Goal: Transaction & Acquisition: Purchase product/service

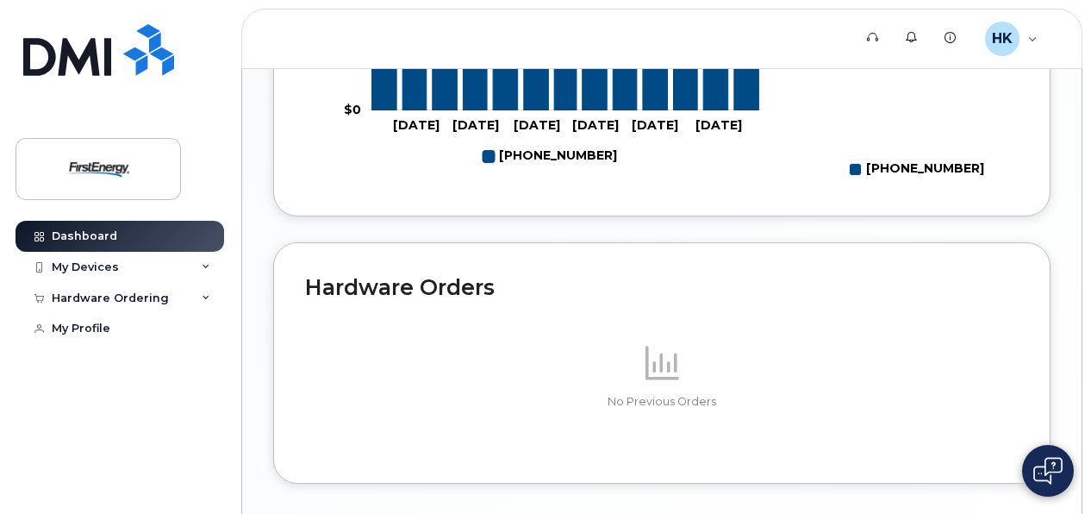
scroll to position [829, 0]
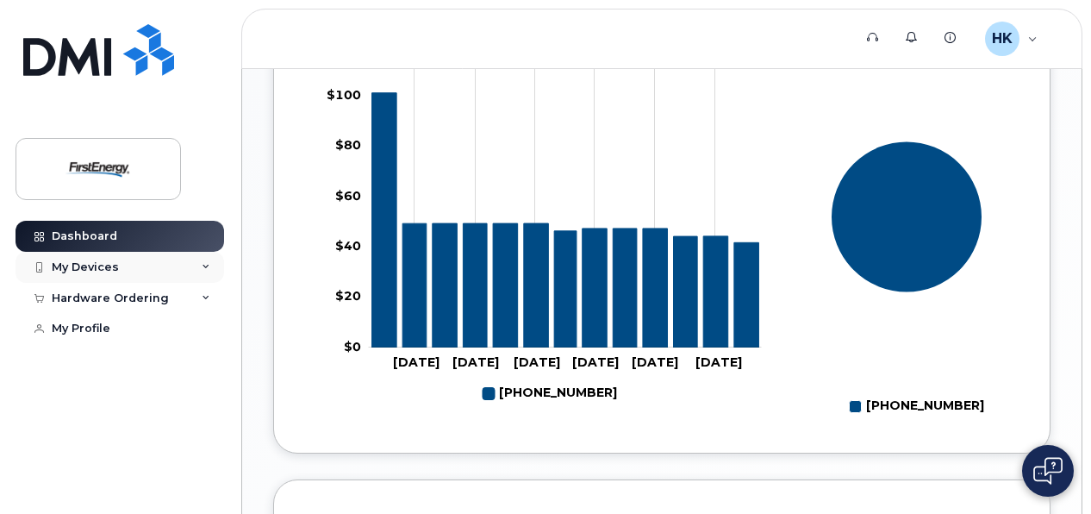
click at [202, 264] on div "My Devices" at bounding box center [120, 267] width 209 height 31
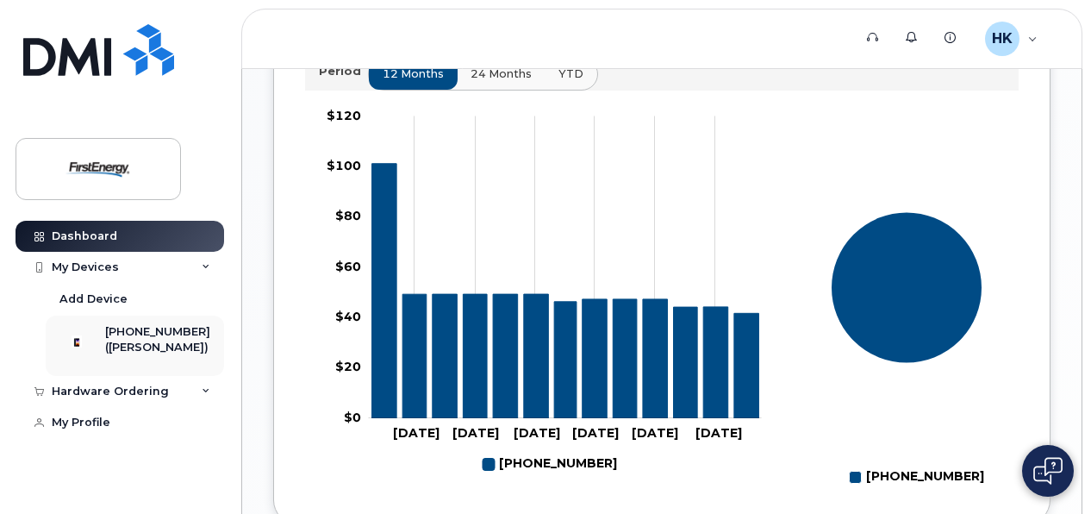
scroll to position [657, 0]
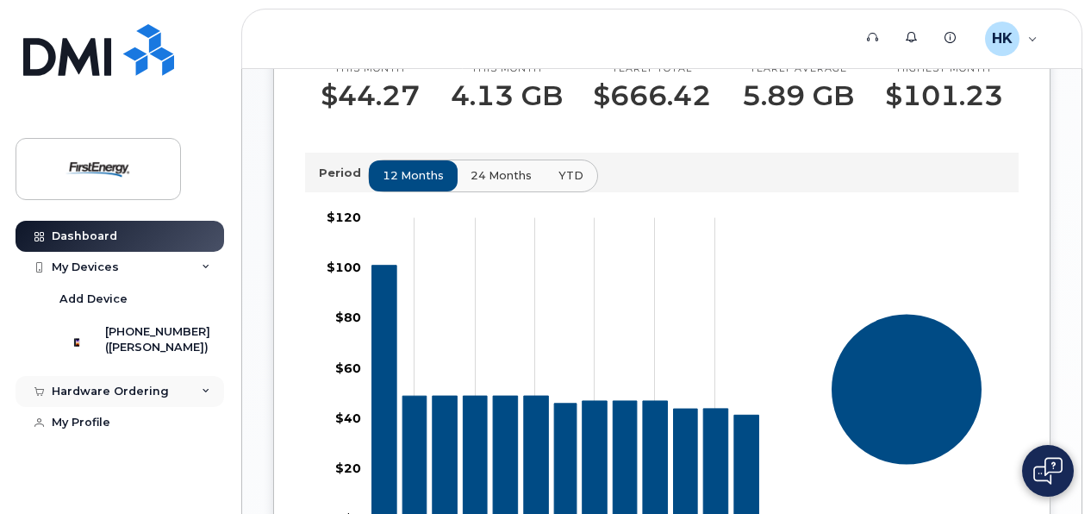
click at [205, 407] on div "Hardware Ordering" at bounding box center [120, 391] width 209 height 31
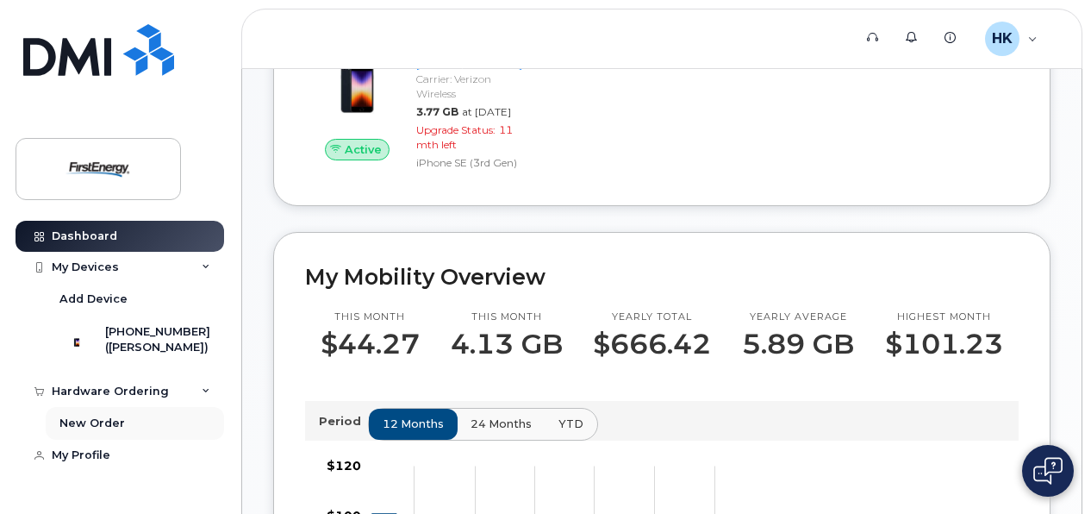
scroll to position [398, 0]
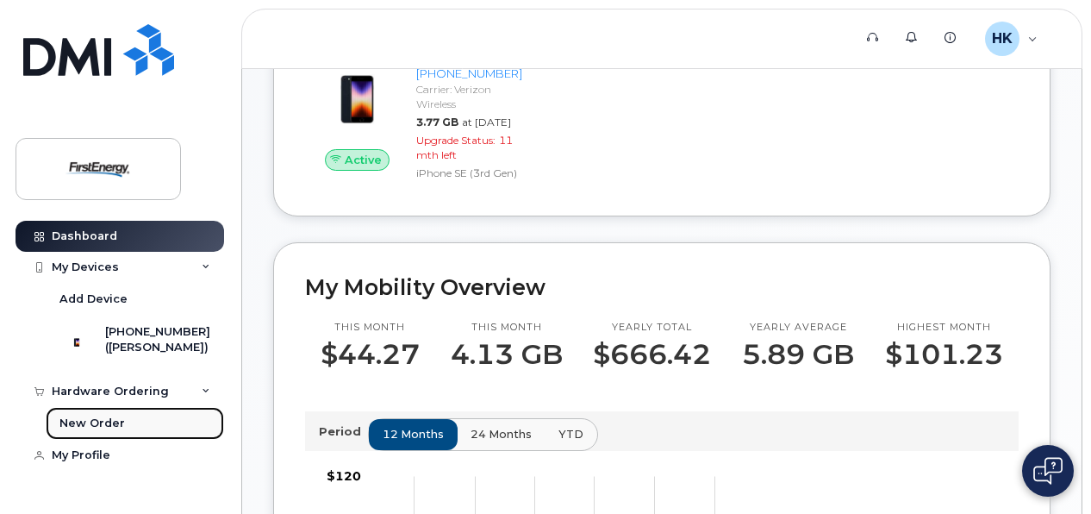
click at [105, 431] on div "New Order" at bounding box center [91, 423] width 65 height 16
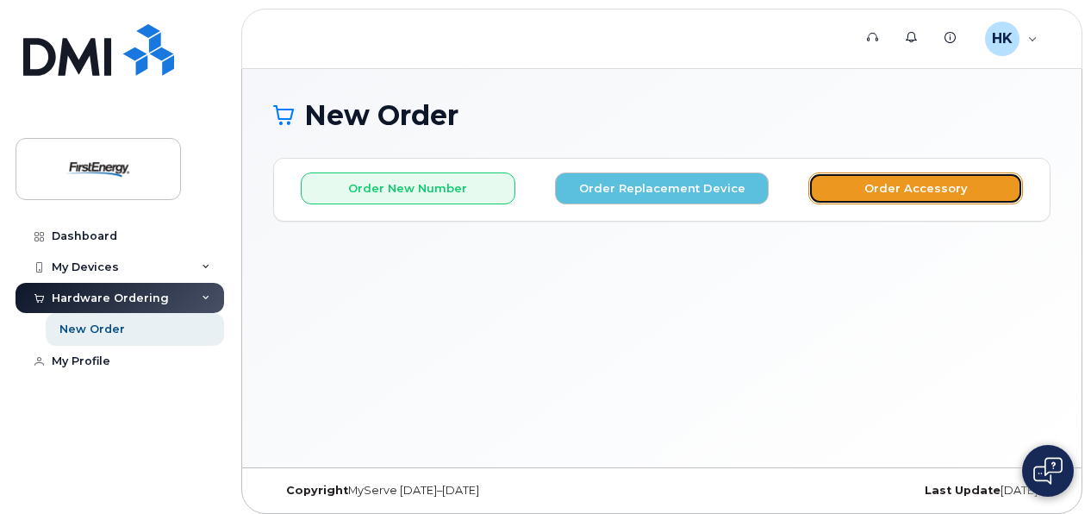
click at [919, 181] on button "Order Accessory" at bounding box center [915, 188] width 215 height 32
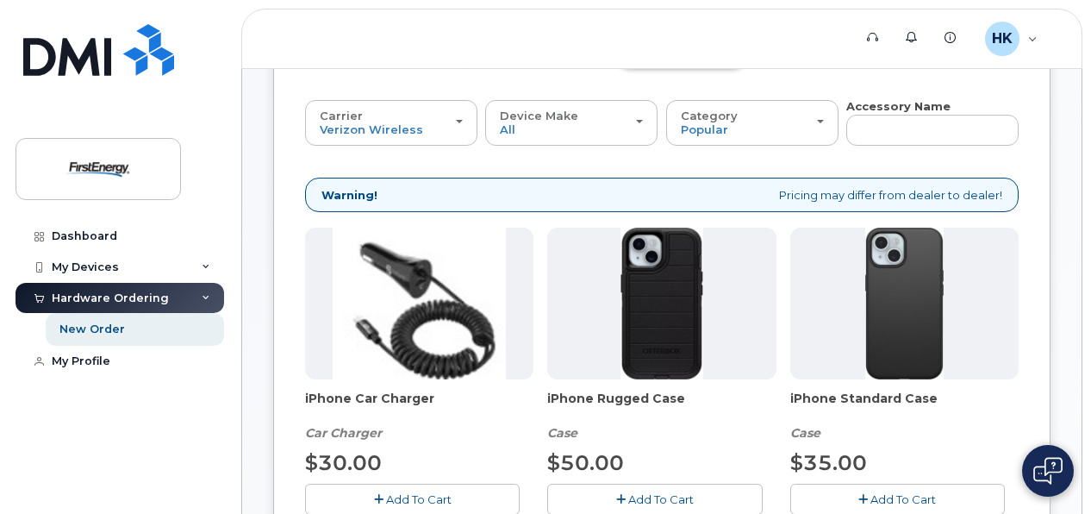
scroll to position [76, 0]
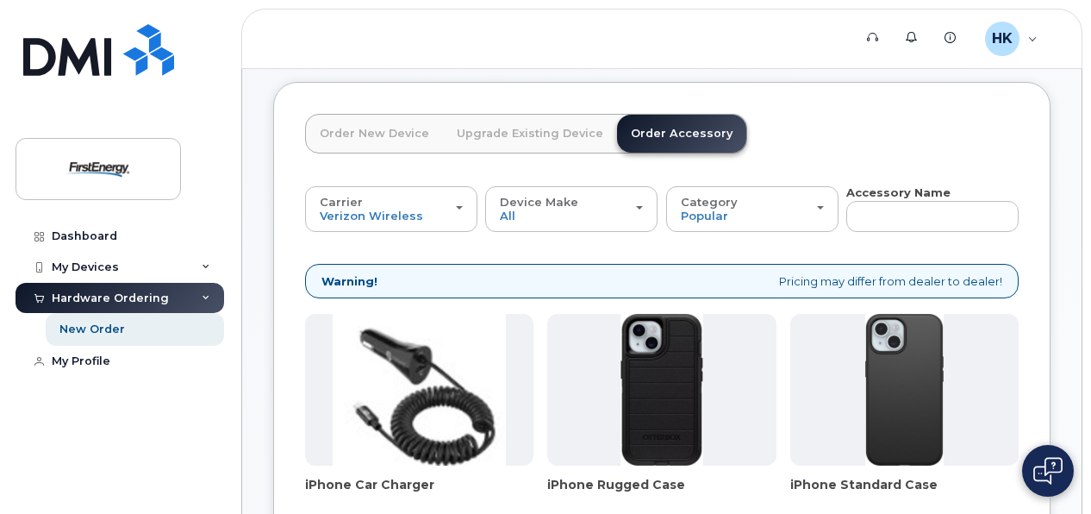
click at [527, 127] on link "Upgrade Existing Device" at bounding box center [530, 134] width 174 height 38
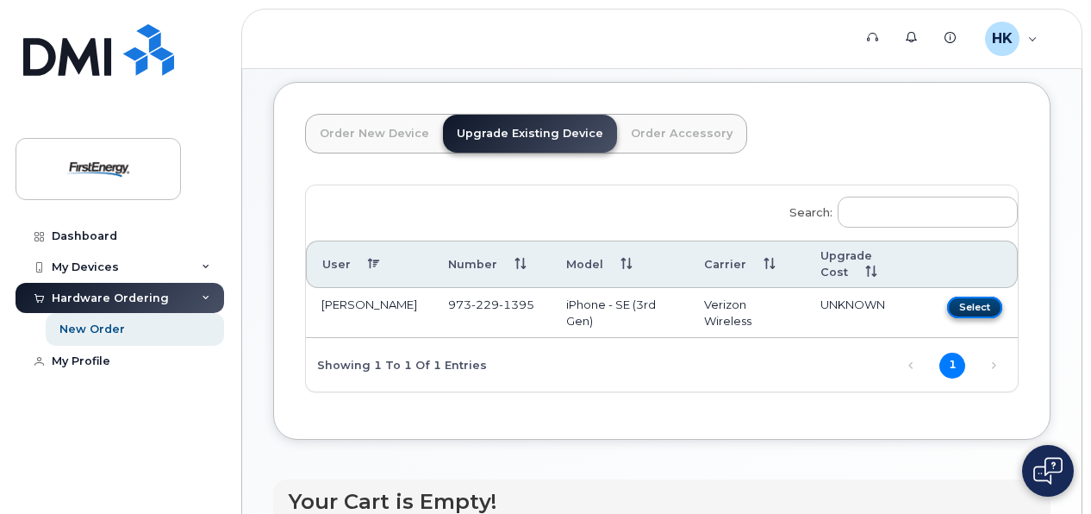
click at [984, 310] on button "Select" at bounding box center [974, 307] width 55 height 22
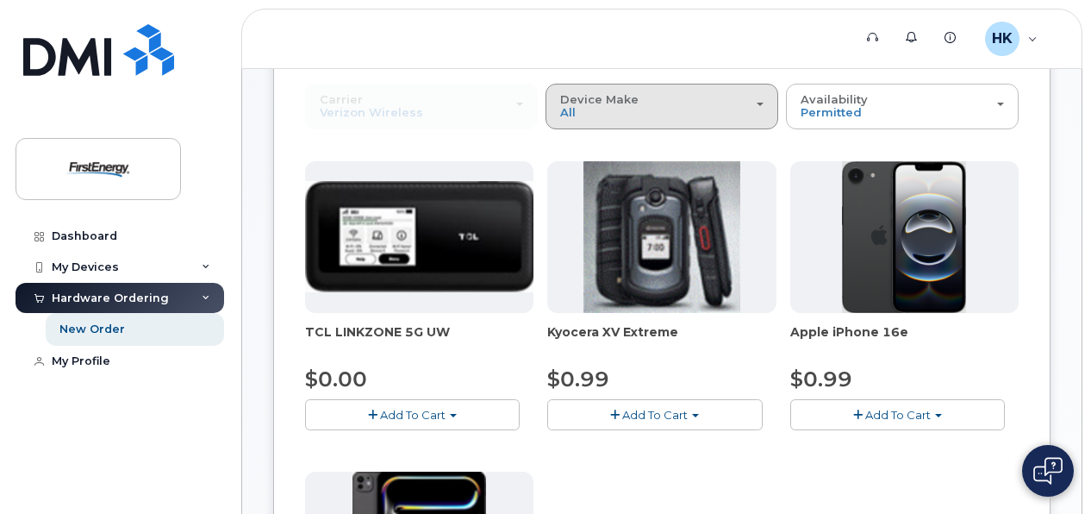
scroll to position [248, 0]
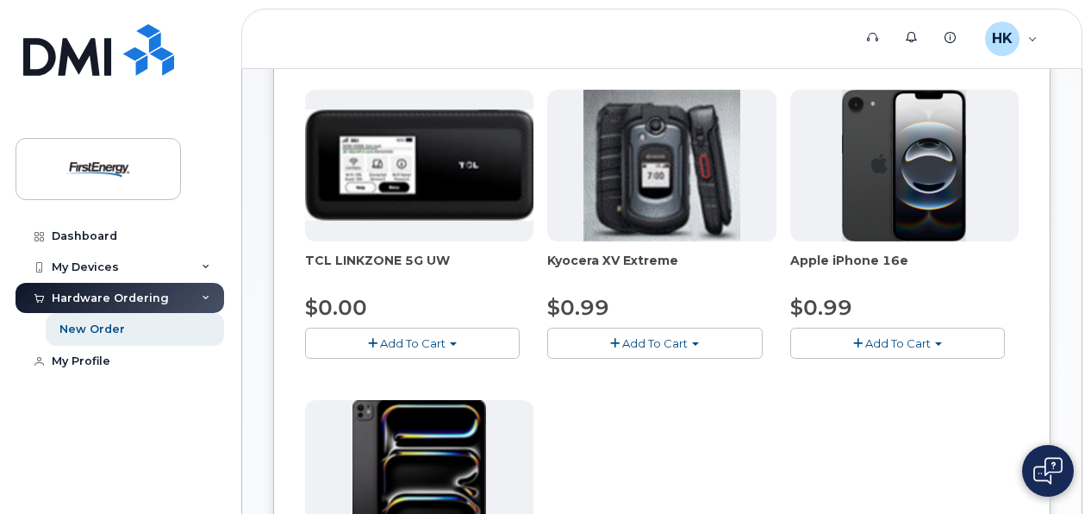
click at [916, 333] on button "Add To Cart" at bounding box center [897, 342] width 215 height 30
click at [876, 369] on link "$0.99 - 2 Year Upgrade" at bounding box center [878, 376] width 166 height 22
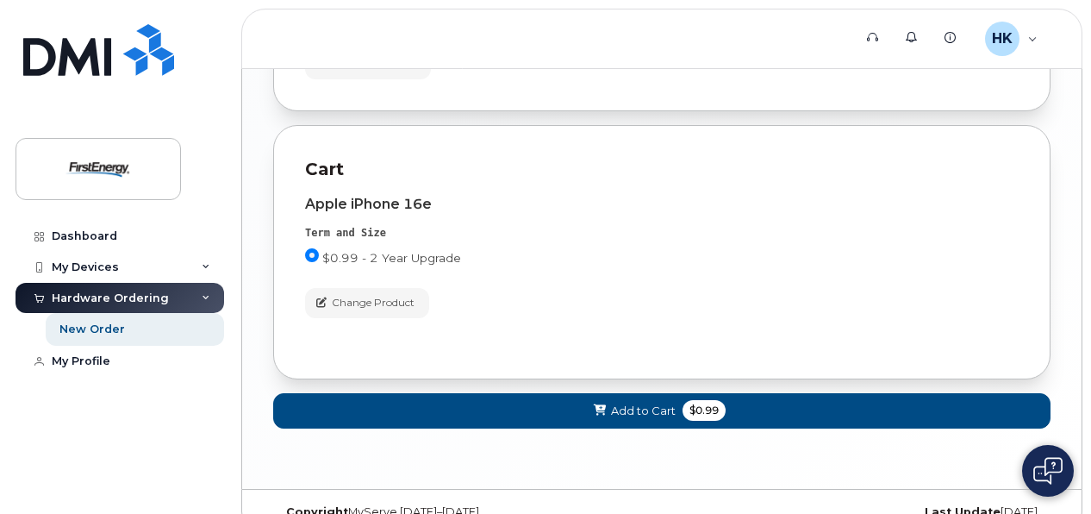
scroll to position [1331, 0]
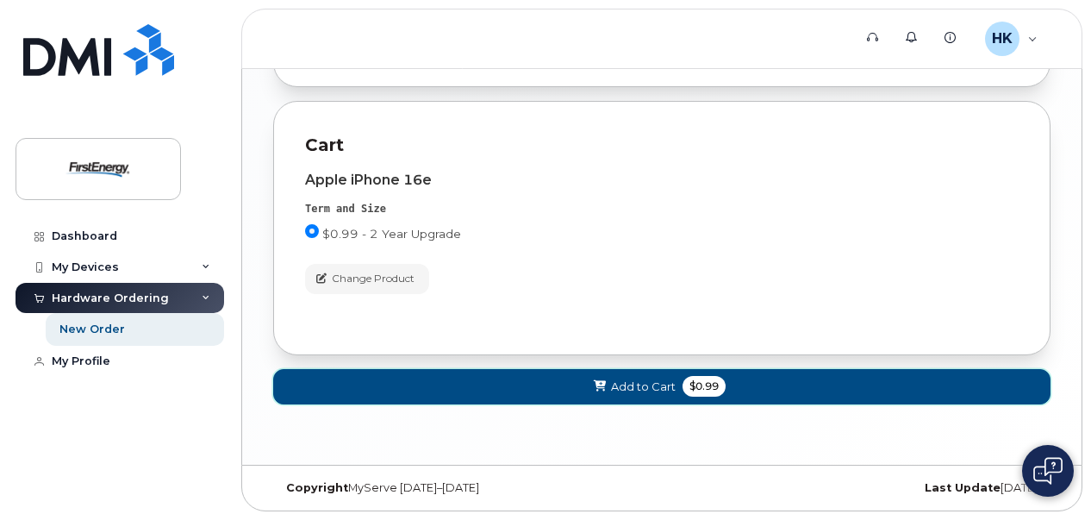
click at [639, 379] on span "Add to Cart" at bounding box center [643, 386] width 65 height 16
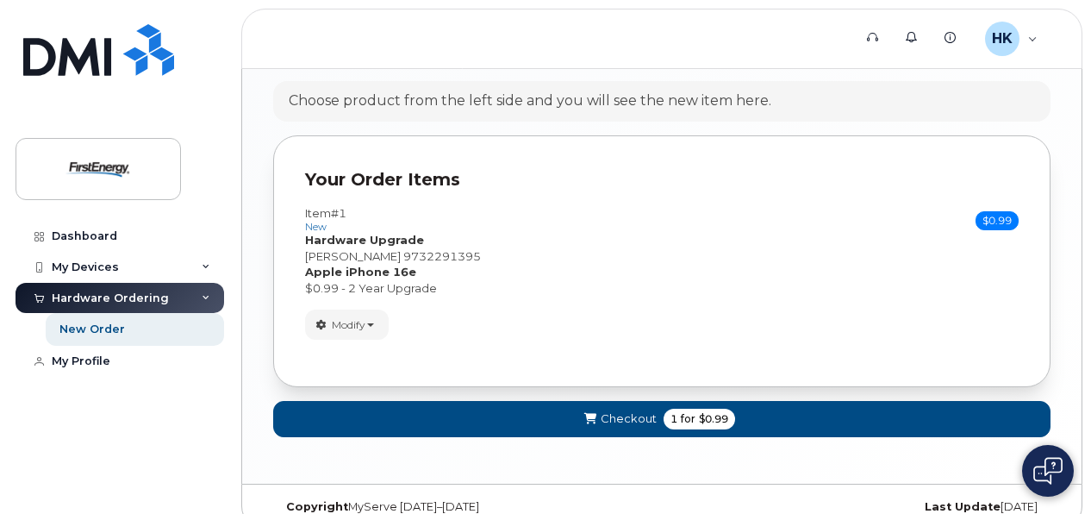
scroll to position [1010, 0]
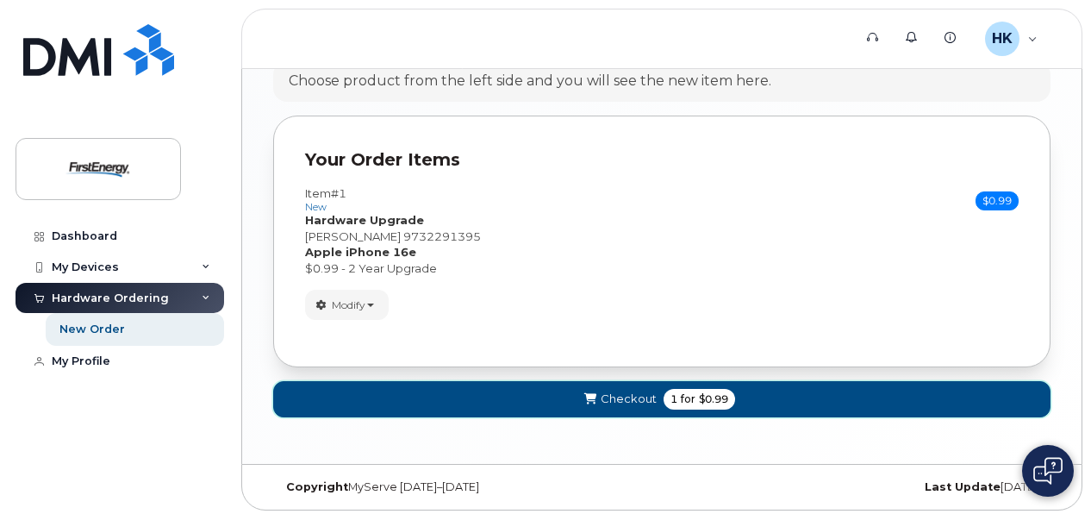
click at [626, 391] on span "Checkout" at bounding box center [629, 398] width 56 height 16
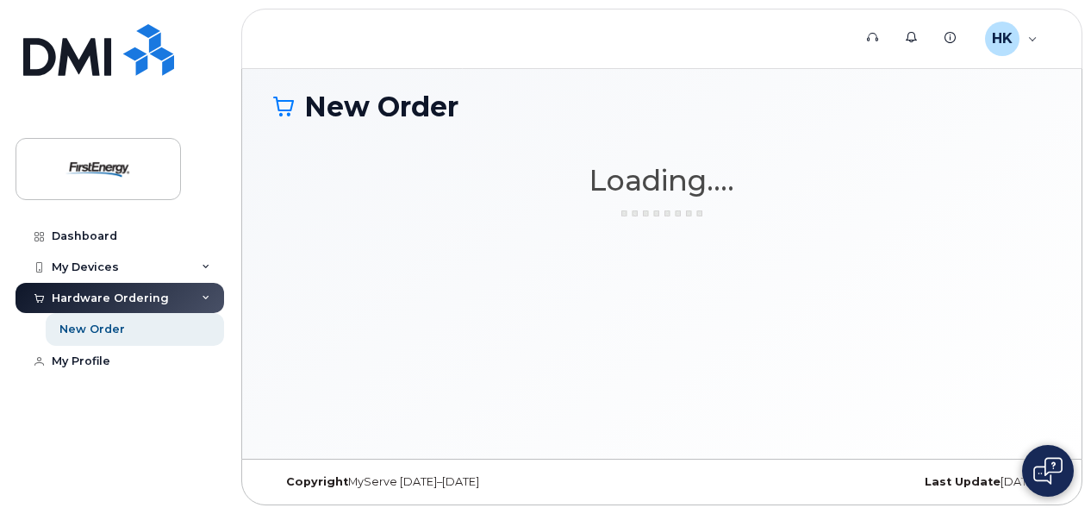
scroll to position [8, 0]
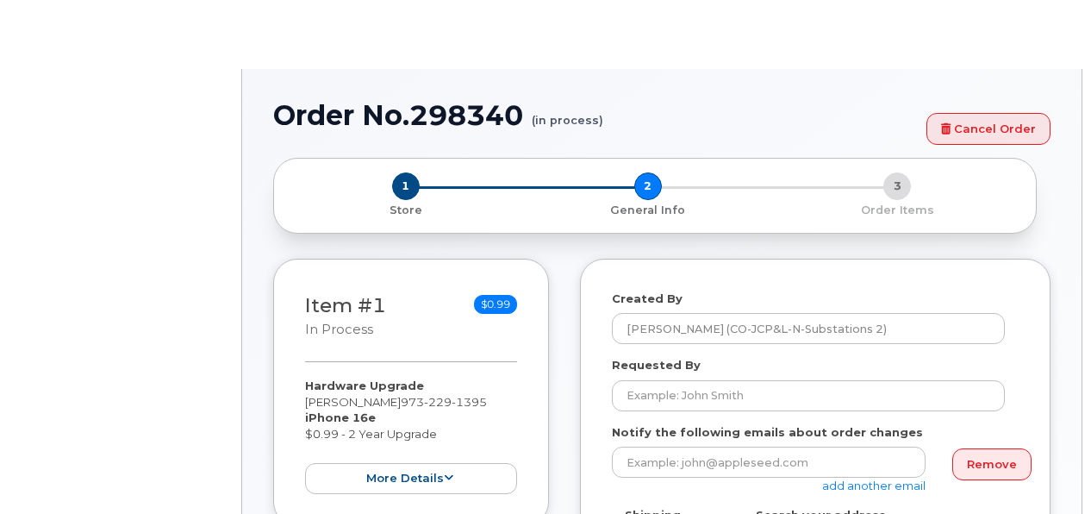
select select
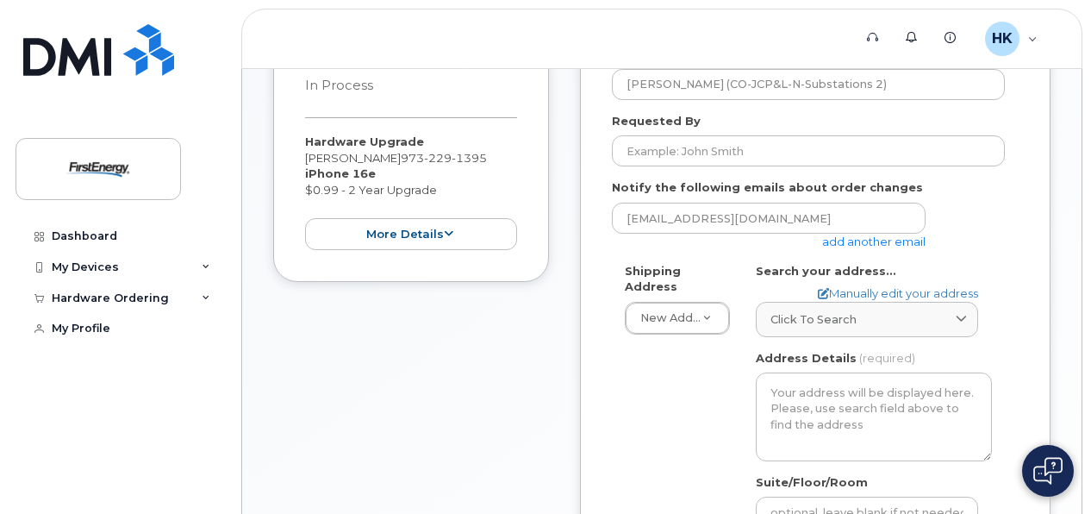
scroll to position [345, 0]
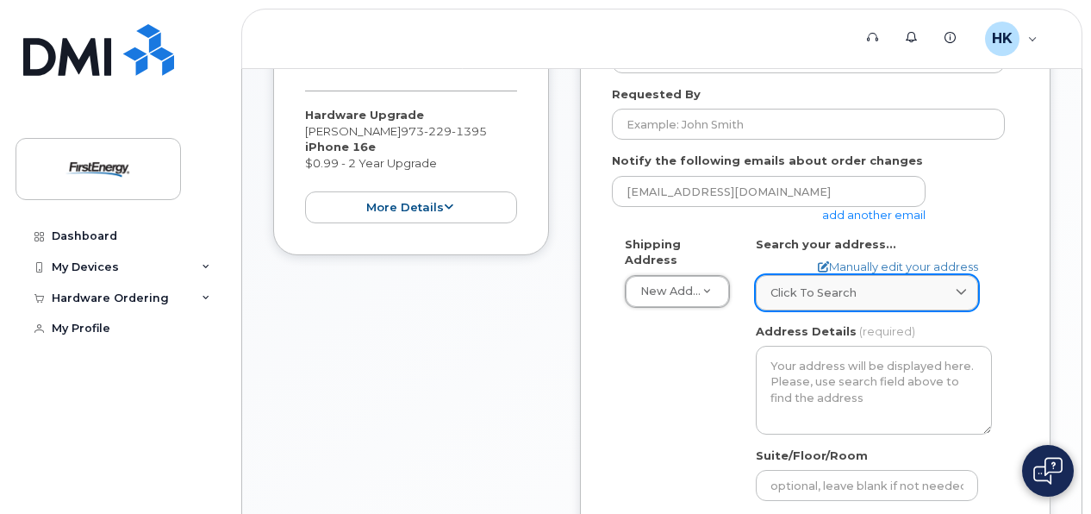
click at [963, 284] on span at bounding box center [961, 292] width 16 height 16
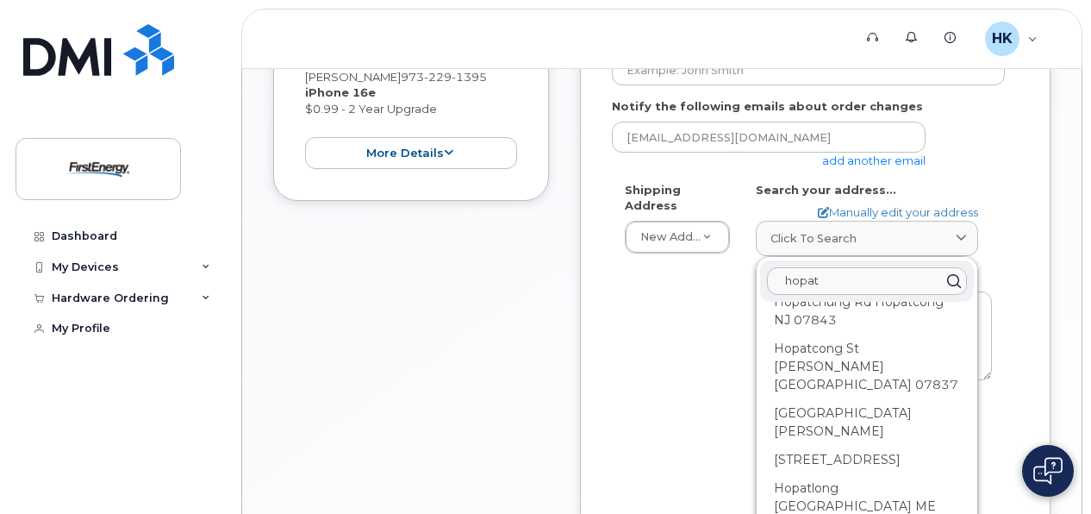
scroll to position [383, 0]
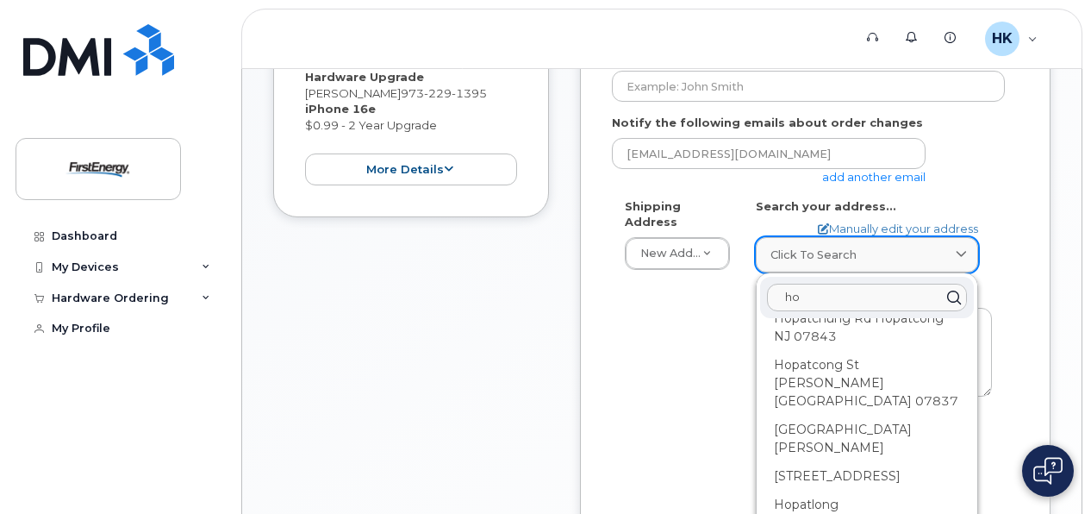
type input "h"
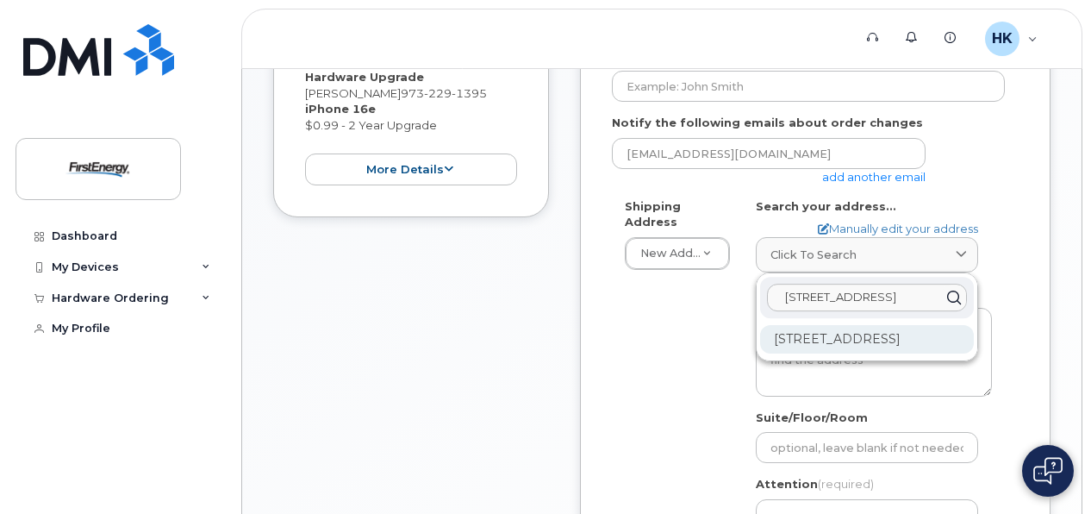
type input "175 center street, landing"
click at [815, 345] on div "175 Center St Landing NJ 07850-1110" at bounding box center [867, 339] width 214 height 28
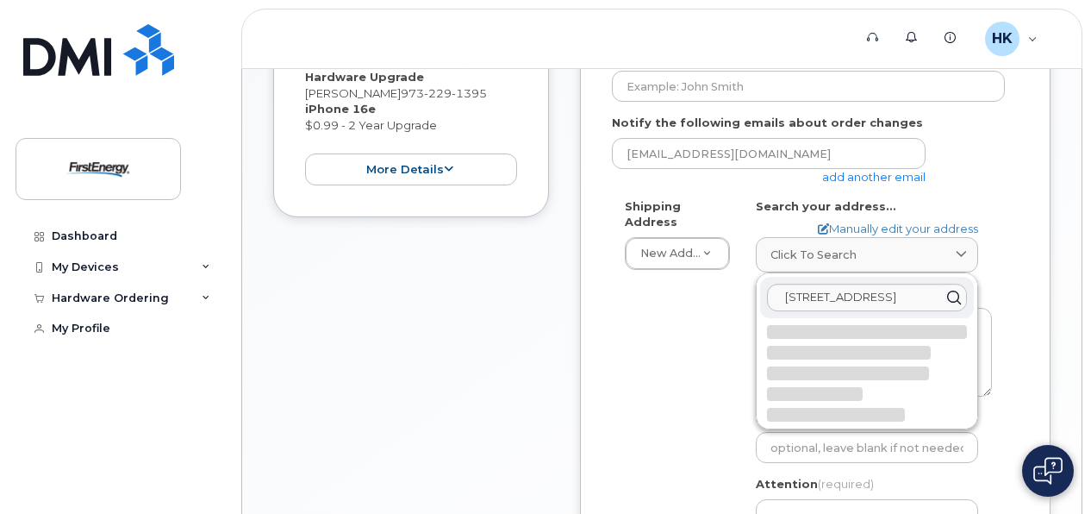
select select
type textarea "175 Center St LANDING NJ 07850-1110 UNITED STATES"
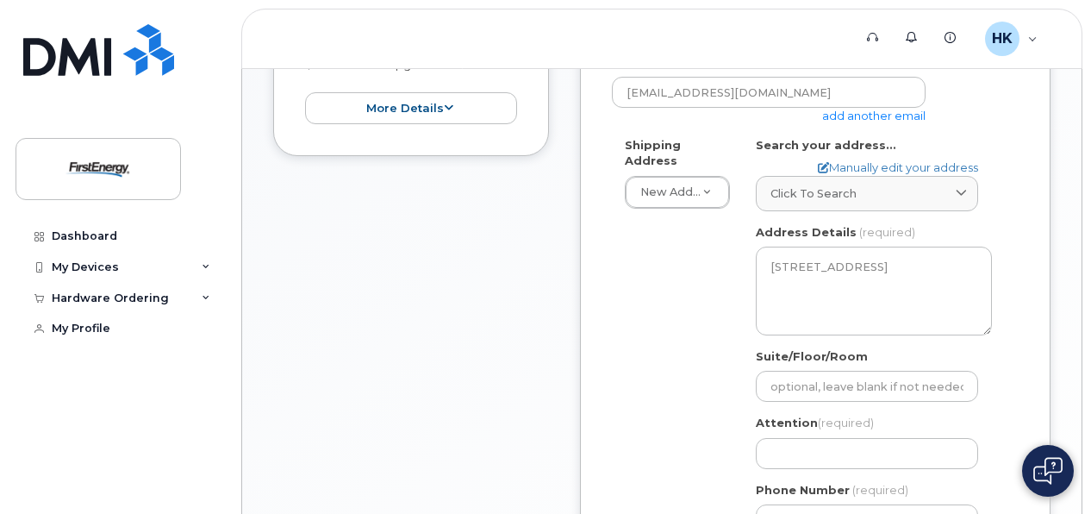
scroll to position [555, 0]
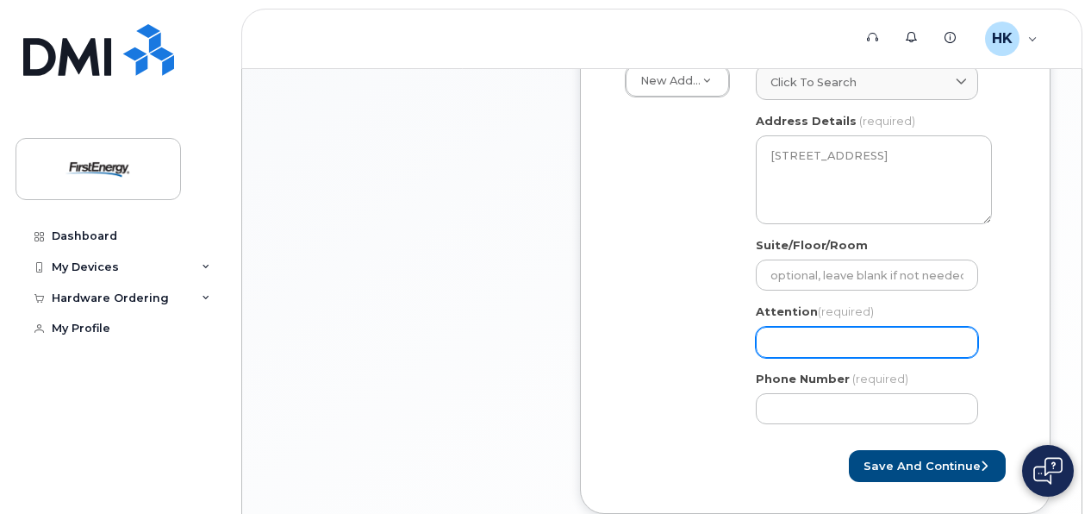
click at [883, 338] on input "Attention (required)" at bounding box center [867, 342] width 222 height 31
select select
type input "k"
select select
type input "ke"
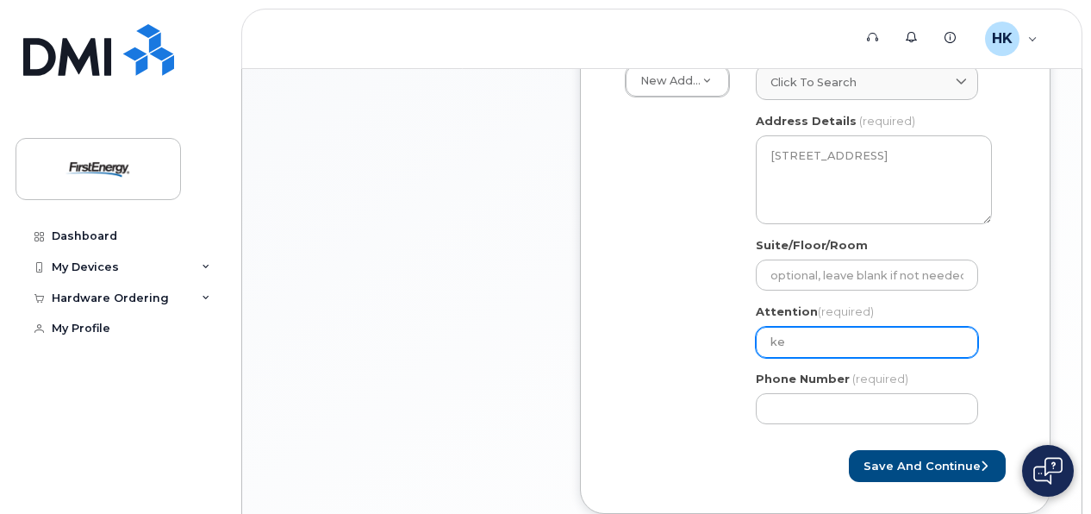
select select
type input "kev"
select select
type input "kevi"
select select
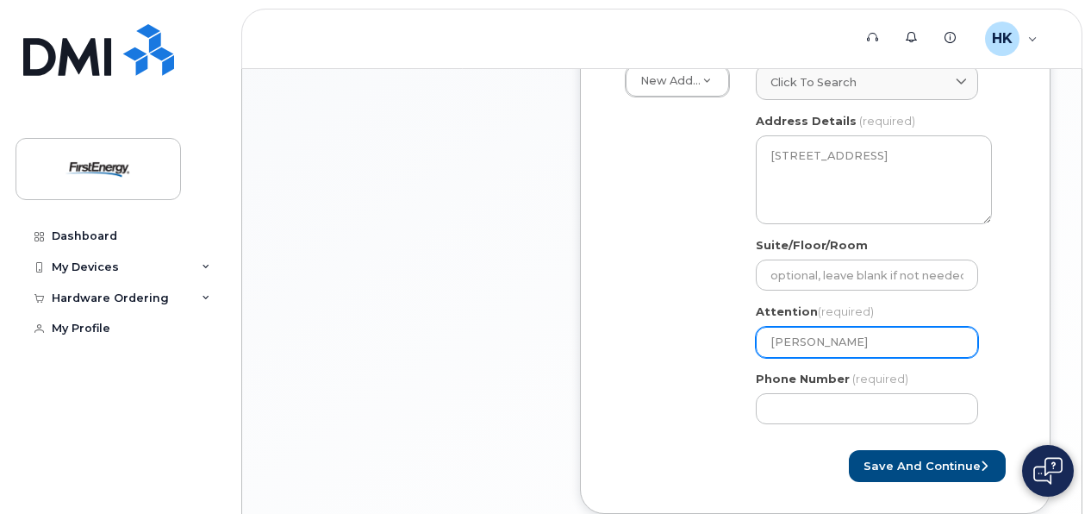
type input "kevin"
select select
type input "kevin H"
select select
type input "kevin He"
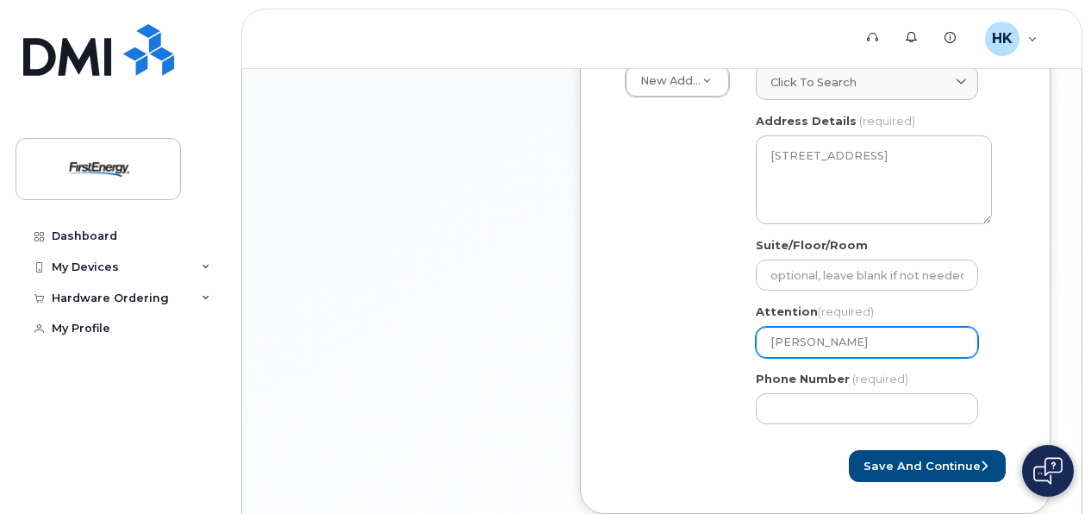
select select
type input "kevin Hez"
select select
type input "kevin Heze"
select select
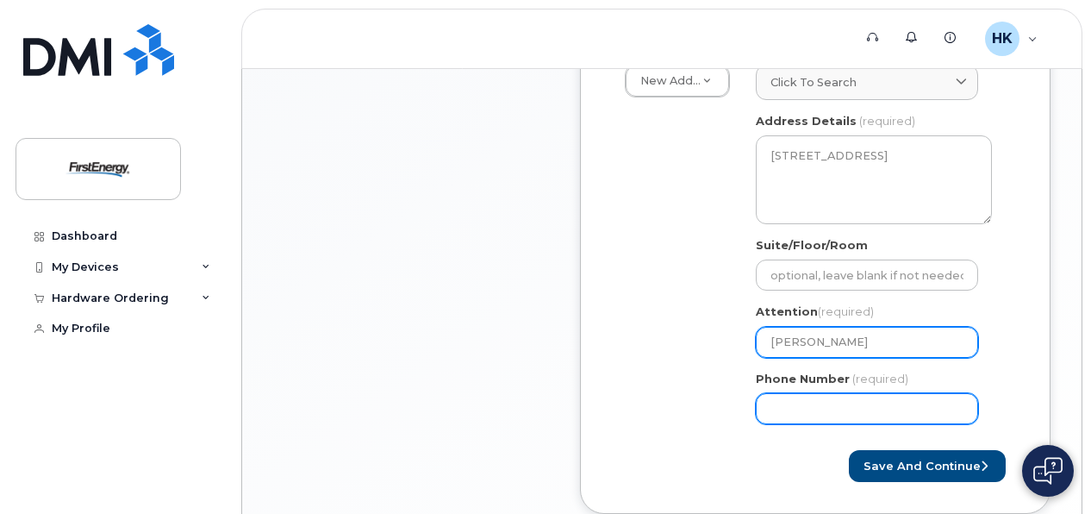
type input "[PERSON_NAME]"
click at [874, 402] on input "Phone Number" at bounding box center [867, 408] width 222 height 31
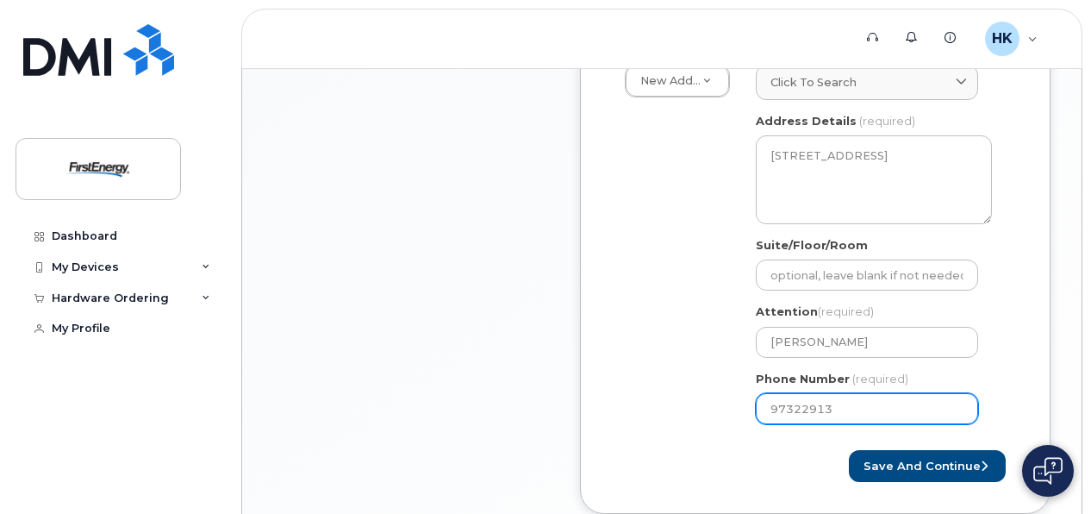
type input "973229139"
select select
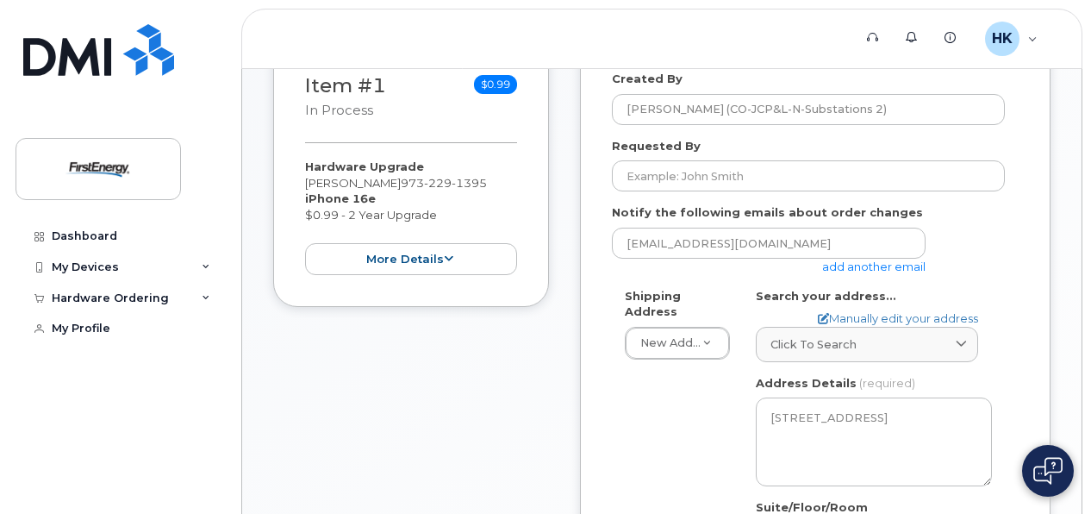
scroll to position [210, 0]
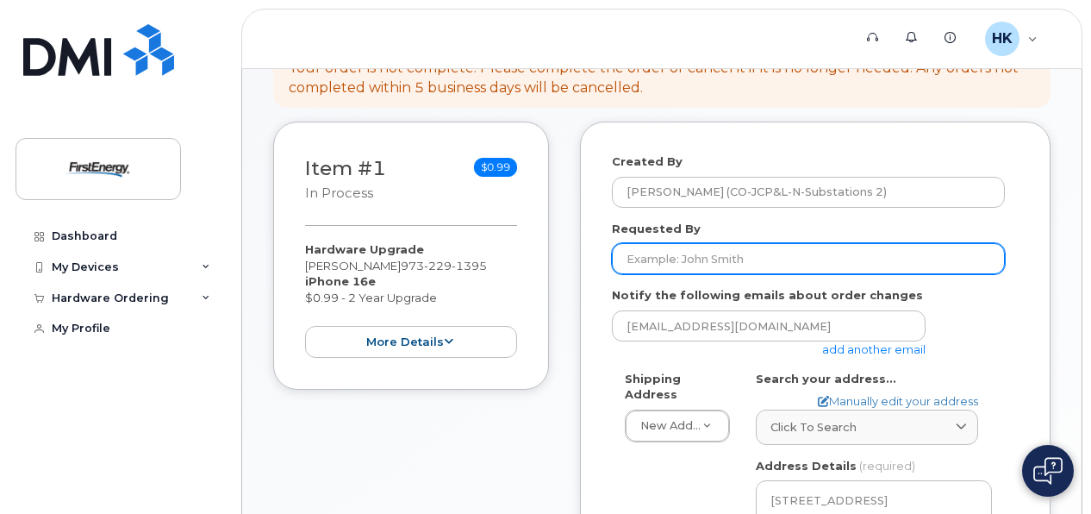
type input "9732291395"
click at [687, 260] on input "Requested By" at bounding box center [808, 258] width 393 height 31
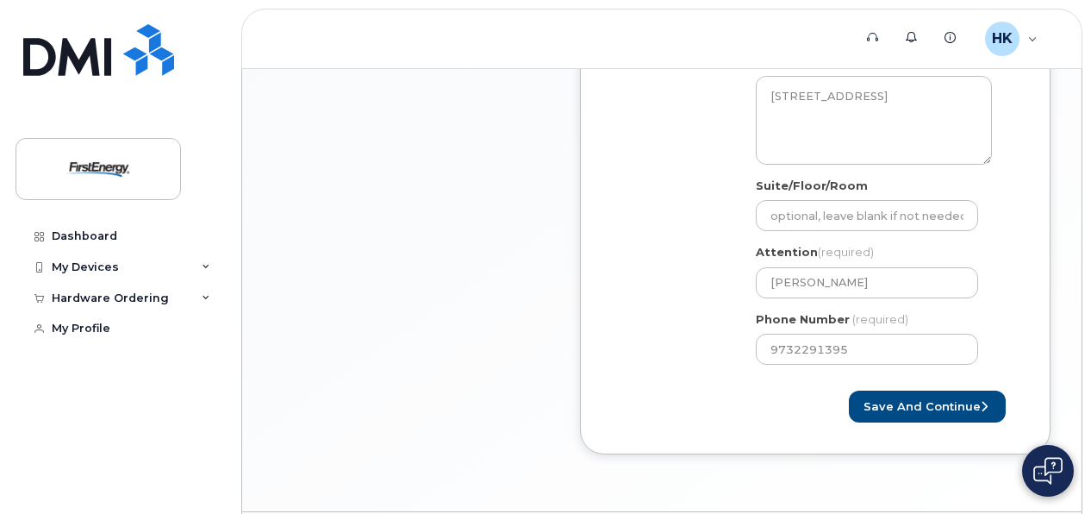
scroll to position [641, 0]
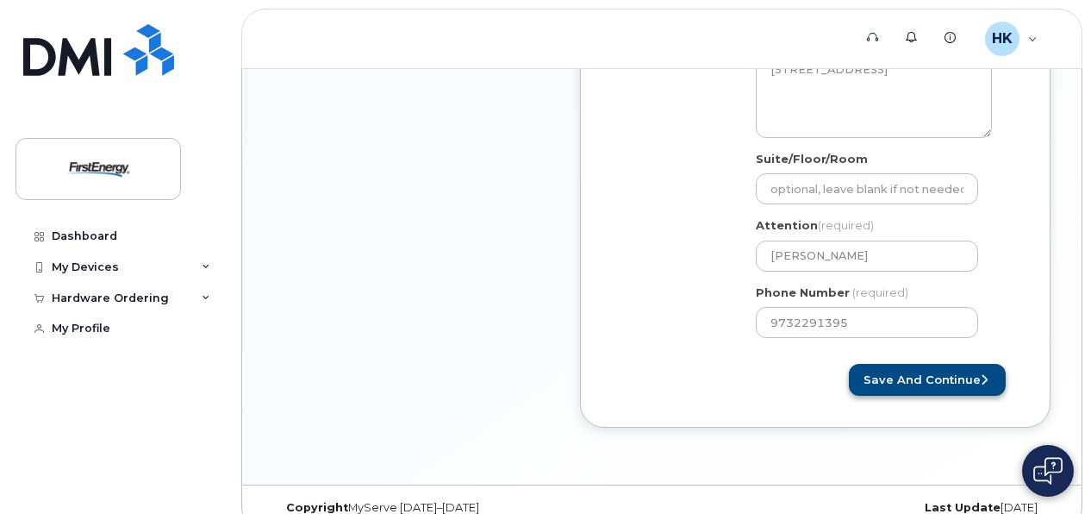
type input "[PERSON_NAME]"
click at [939, 371] on button "Save and Continue" at bounding box center [927, 380] width 157 height 32
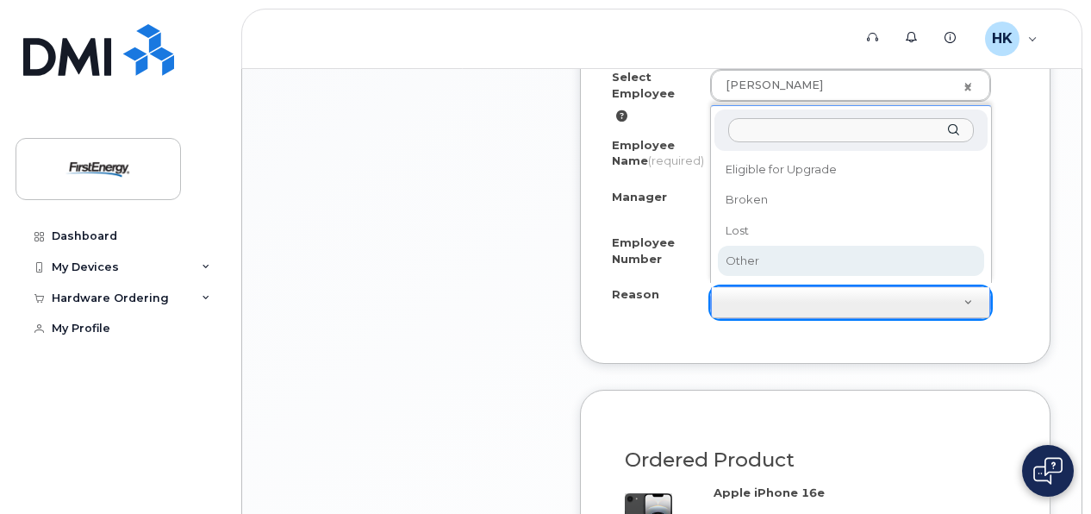
scroll to position [1120, 0]
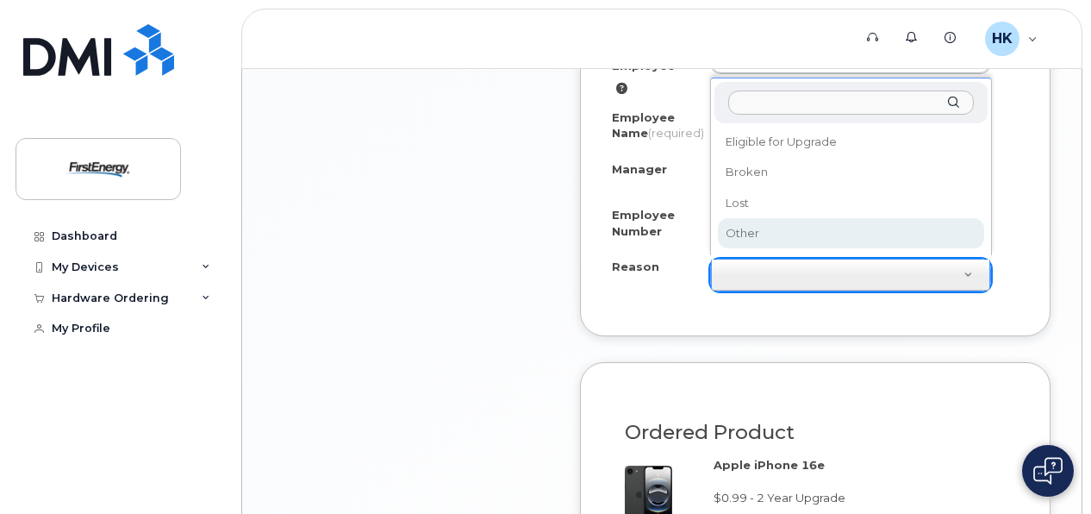
select select "other"
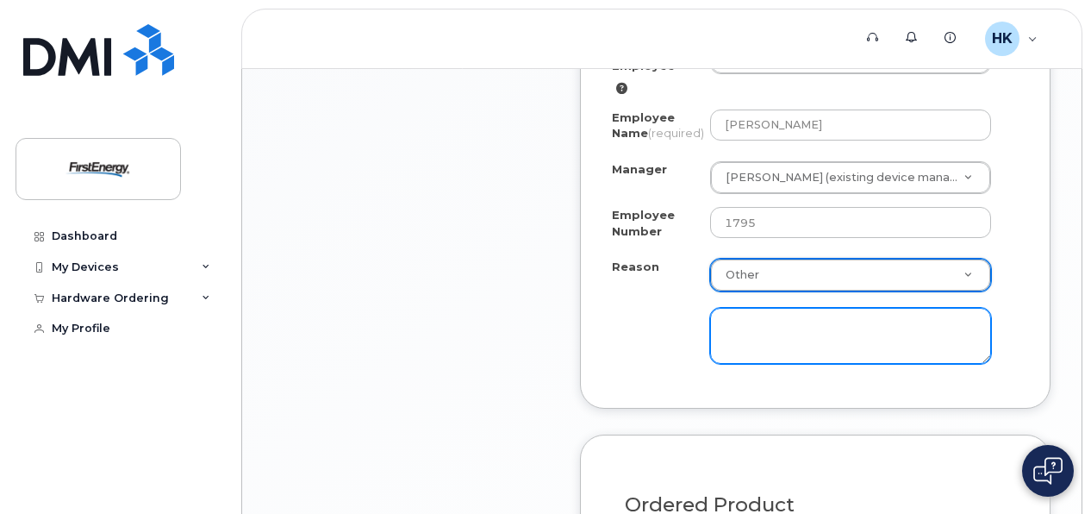
click at [800, 329] on textarea at bounding box center [850, 336] width 281 height 57
type textarea "s"
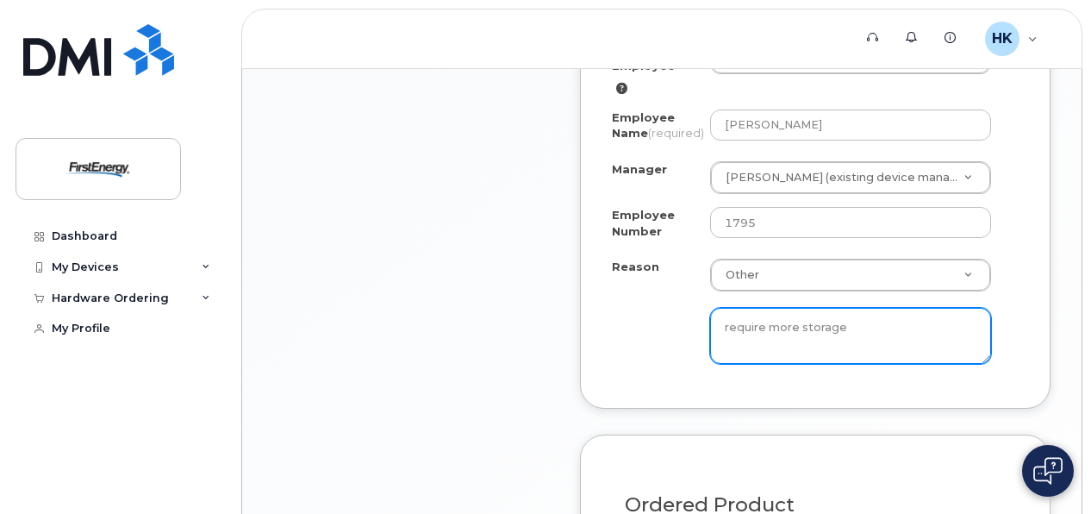
click at [721, 324] on textarea "require more storage" at bounding box center [850, 336] width 281 height 57
drag, startPoint x: 781, startPoint y: 321, endPoint x: 779, endPoint y: 331, distance: 10.5
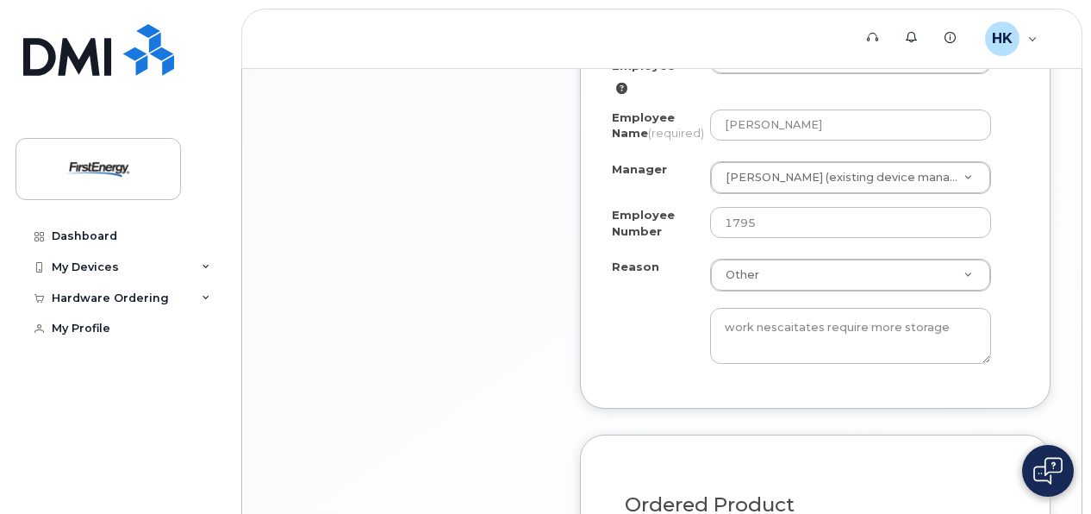
drag, startPoint x: 791, startPoint y: 321, endPoint x: 1005, endPoint y: 189, distance: 251.1
click at [1005, 189] on div "Select Employee Kevin M Hezel 2068118 Employee Name (required) Kevin M Hezel Ma…" at bounding box center [815, 202] width 407 height 322
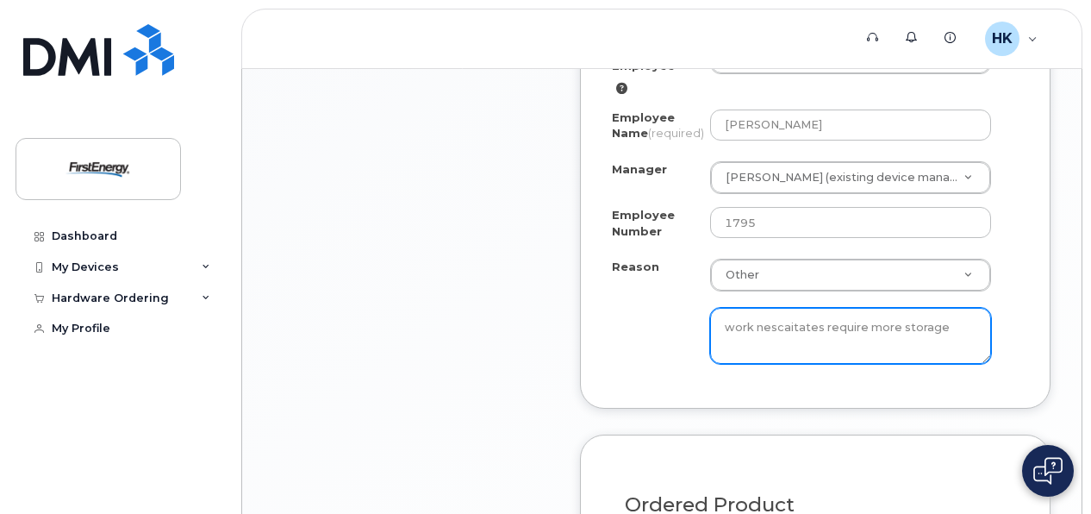
drag, startPoint x: 793, startPoint y: 325, endPoint x: 815, endPoint y: 333, distance: 23.7
click at [907, 319] on textarea "work necessitates phone require more storage" at bounding box center [850, 336] width 281 height 57
click at [774, 346] on textarea "work necessitates phone requires more storage" at bounding box center [850, 336] width 281 height 57
click at [873, 327] on textarea "work necessitates phone requires more storage than ld lphone" at bounding box center [850, 336] width 281 height 57
click at [853, 341] on textarea "work necessitates phone requires more storage than ld lphone" at bounding box center [850, 336] width 281 height 57
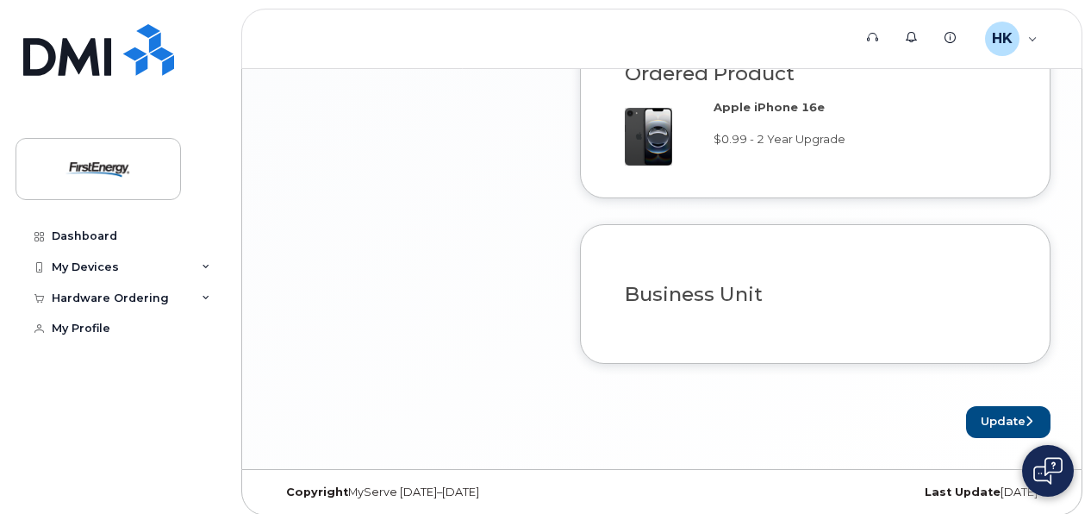
scroll to position [1552, 0]
type textarea "work necessitates phone requires more storage than old phone which will not bac…"
click at [1004, 412] on button "Update" at bounding box center [1008, 421] width 84 height 32
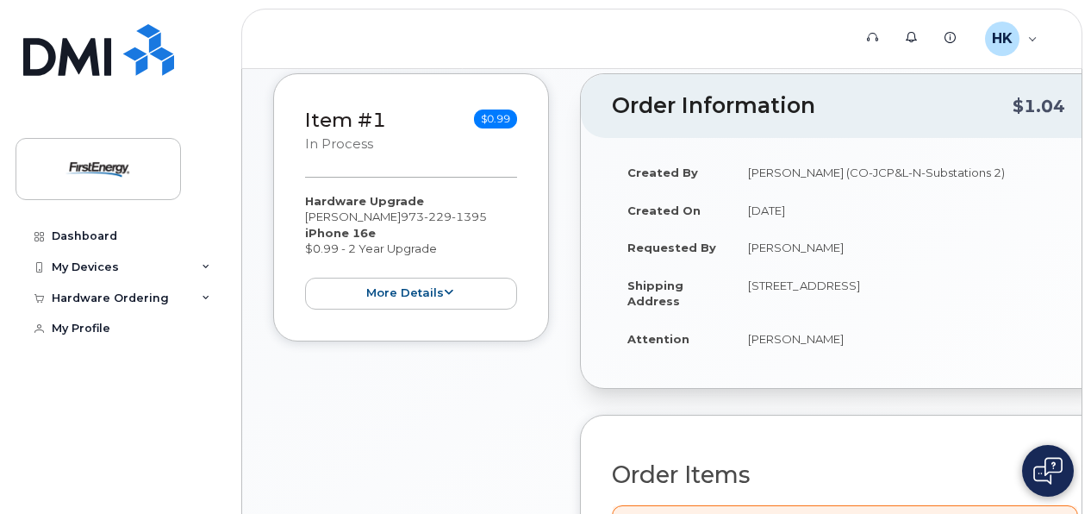
scroll to position [172, 0]
